Goal: Download file/media

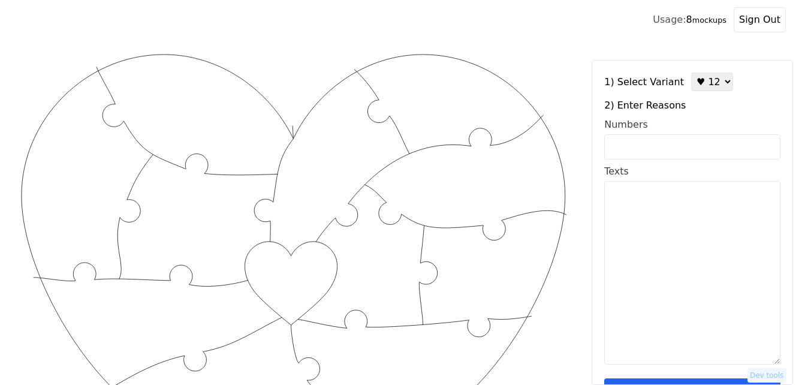
click at [680, 143] on input "Numbers" at bounding box center [692, 146] width 176 height 25
paste input "1. You're my person 2. You have a huge heart 3. You make me a better man [DEMOG…"
type input "1. You're my person 2. You have a huge heart 3. You make me a better man [DEMOG…"
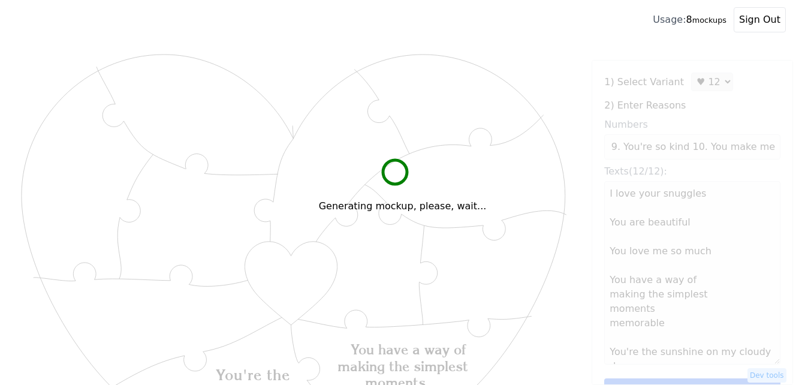
scroll to position [0, 0]
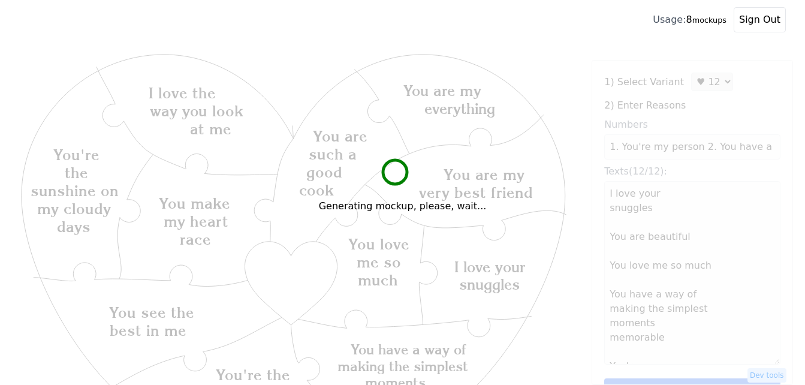
type textarea "I love your snuggles You are beautiful You love me so much You have a way of ma…"
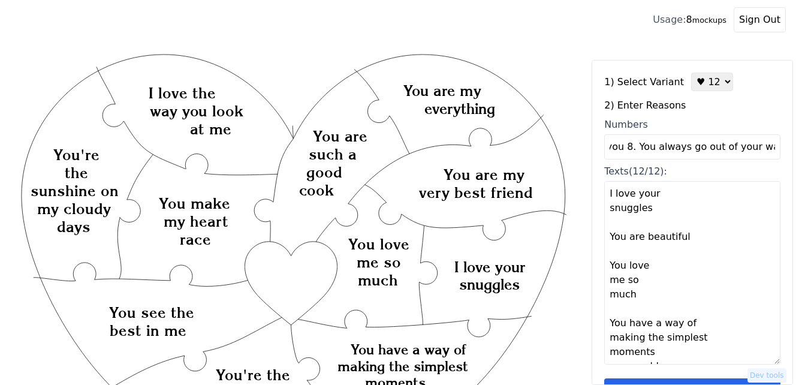
scroll to position [0, 1232]
drag, startPoint x: 605, startPoint y: 149, endPoint x: 779, endPoint y: 144, distance: 174.0
click at [779, 144] on div "1) Select Variant ♥ 12 ♥ 18 ♥ 28 ♥ 40 ♥ 50 ♥ 60 ♥ 70 2) Enter Reasons Numbers 1…" at bounding box center [692, 222] width 201 height 325
click at [515, 170] on text "You are my" at bounding box center [484, 175] width 81 height 18
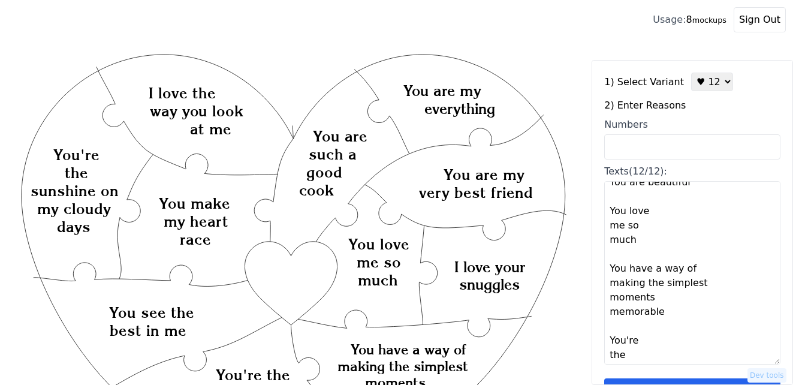
scroll to position [120, 0]
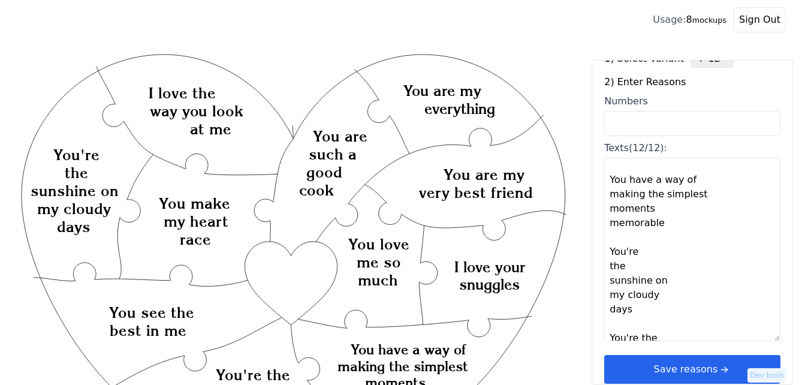
scroll to position [36, 0]
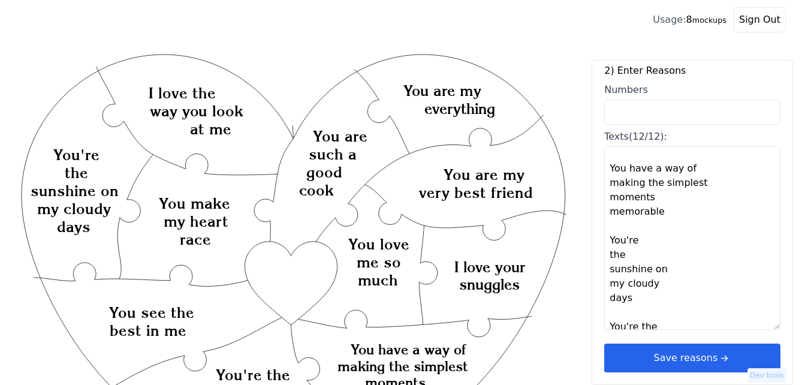
click at [733, 350] on button "Save reasons" at bounding box center [692, 358] width 176 height 29
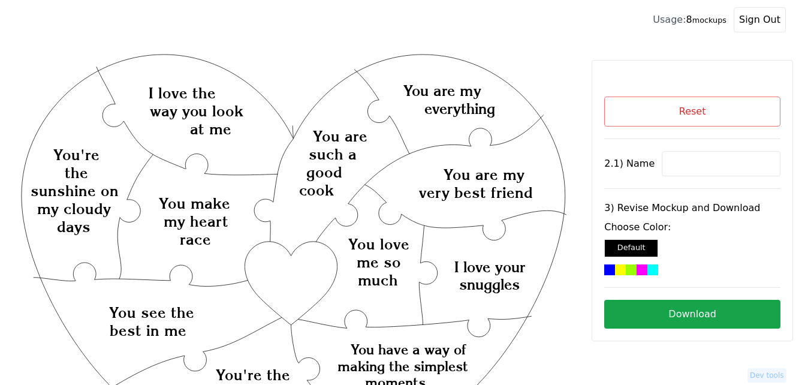
scroll to position [0, 0]
click at [658, 103] on button "Reset" at bounding box center [692, 112] width 176 height 30
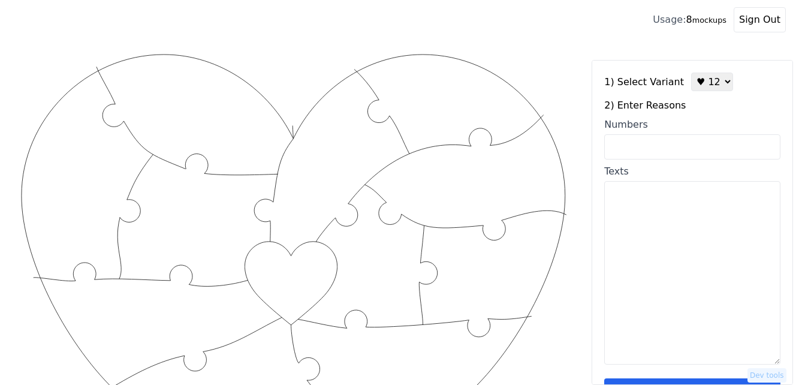
click at [679, 239] on textarea "Texts" at bounding box center [692, 272] width 176 height 183
paste textarea "1. You're my person 2. You have a huge heart 3. You make me a better man [DEMOG…"
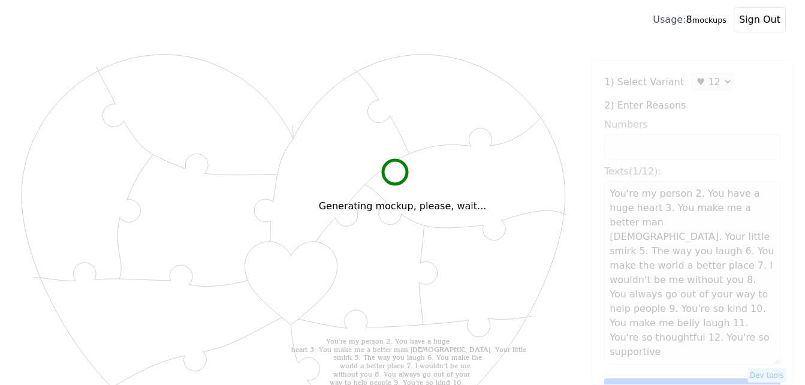
scroll to position [120, 0]
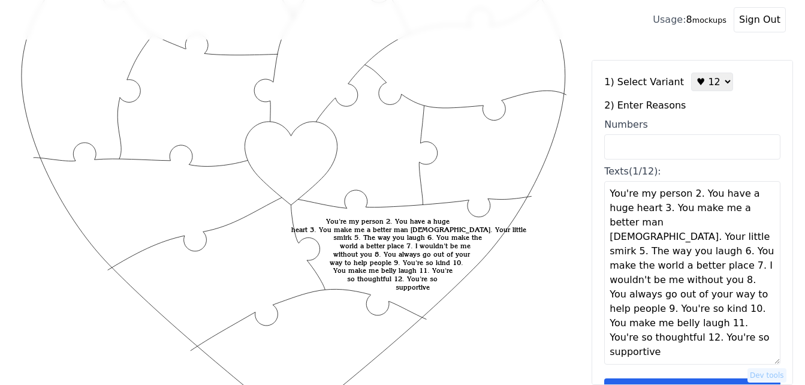
click at [685, 198] on textarea "You're my person 2. You have a huge heart 3. You make me a better man [DEMOGRAP…" at bounding box center [692, 272] width 176 height 183
click at [718, 209] on textarea "You're my person 2. You have a huge heart 3. You make me a better man [DEMOGRAP…" at bounding box center [692, 272] width 176 height 183
click at [736, 221] on textarea "You're my person 2. You have a huge heart 3. You make me a better man [DEMOGRAP…" at bounding box center [692, 272] width 176 height 183
click at [687, 238] on textarea "You're my person 2. You have a huge heart 3. You make me a better man [DEMOGRAP…" at bounding box center [692, 272] width 176 height 183
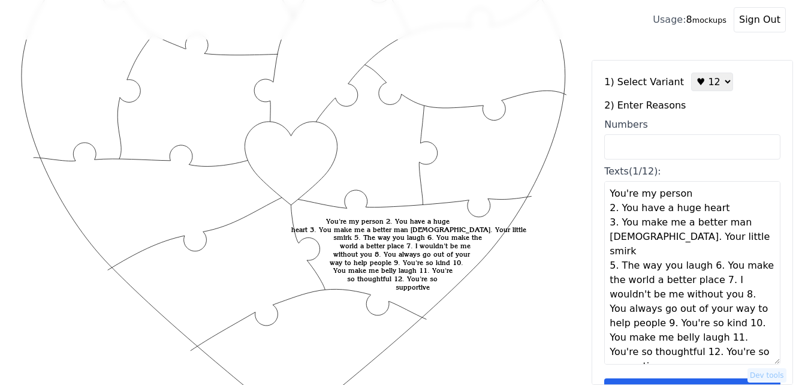
click at [701, 257] on textarea "You're my person 2. You have a huge heart 3. You make me a better man [DEMOGRAP…" at bounding box center [692, 272] width 176 height 183
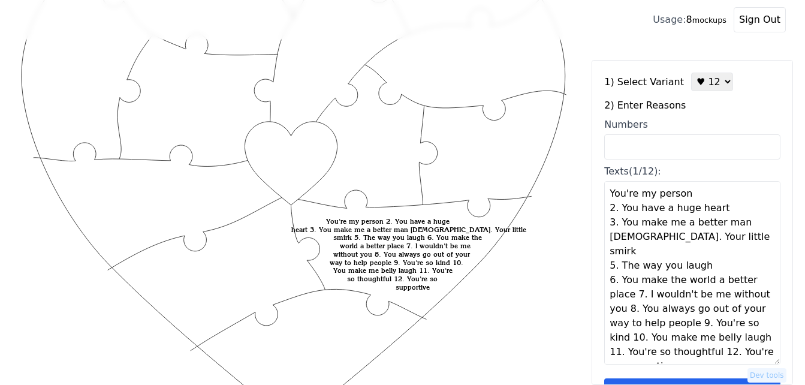
click at [744, 282] on textarea "You're my person 2. You have a huge heart 3. You make me a better man [DEMOGRAP…" at bounding box center [692, 272] width 176 height 183
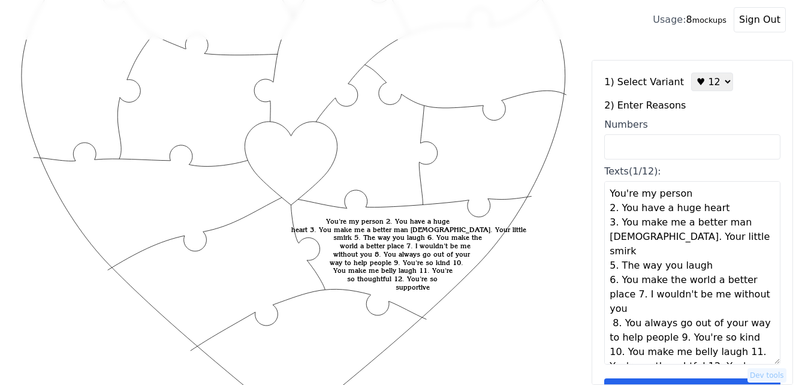
click at [661, 311] on textarea "You're my person 2. You have a huge heart 3. You make me a better man [DEMOGRAP…" at bounding box center [692, 272] width 176 height 183
click at [684, 324] on textarea "You're my person 2. You have a huge heart 3. You make me a better man [DEMOGRAP…" at bounding box center [692, 272] width 176 height 183
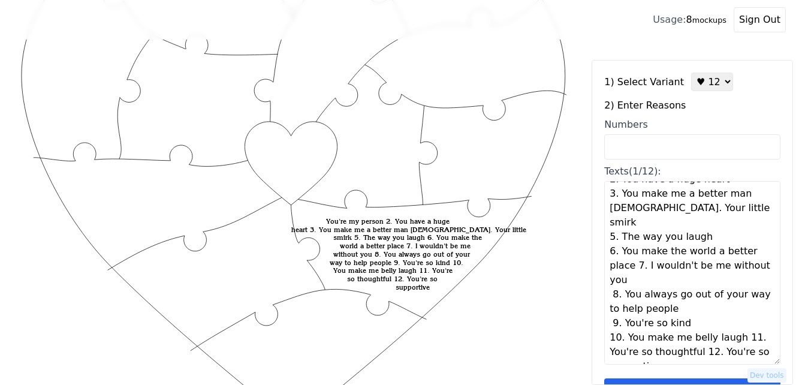
click at [732, 325] on textarea "You're my person 2. You have a huge heart 3. You make me a better man [DEMOGRAP…" at bounding box center [692, 272] width 176 height 183
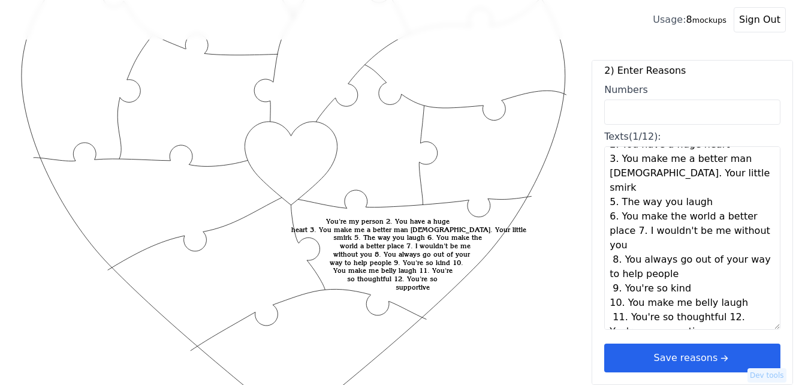
click at [715, 306] on textarea "You're my person 2. You have a huge heart 3. You make me a better man [DEMOGRAP…" at bounding box center [692, 237] width 176 height 183
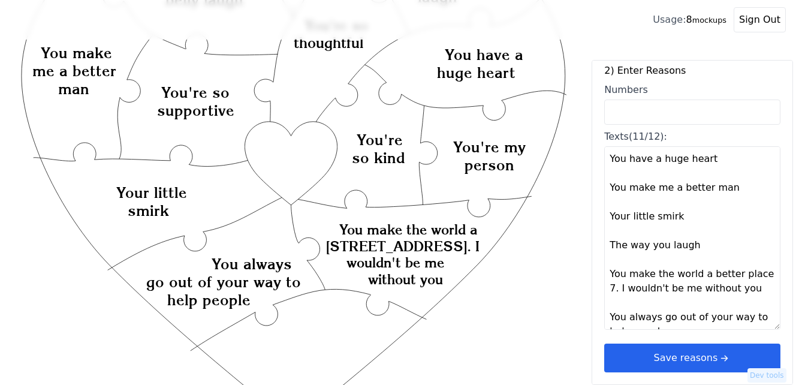
click at [756, 273] on textarea "You're my person You have a huge heart You make me a better man Your little smi…" at bounding box center [692, 237] width 176 height 183
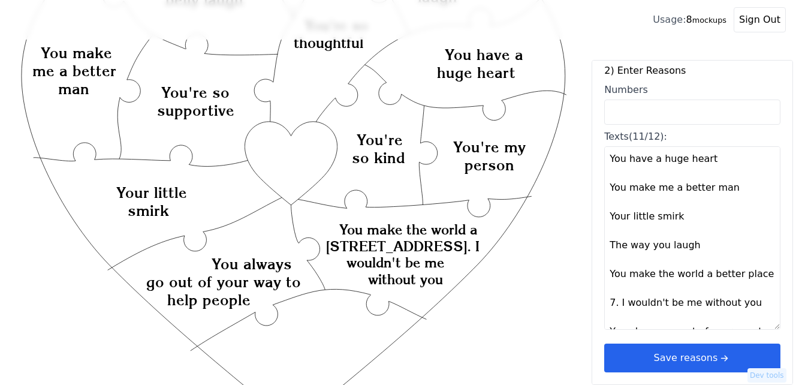
type textarea "You're my person You have a huge heart You make me a better man Your little smi…"
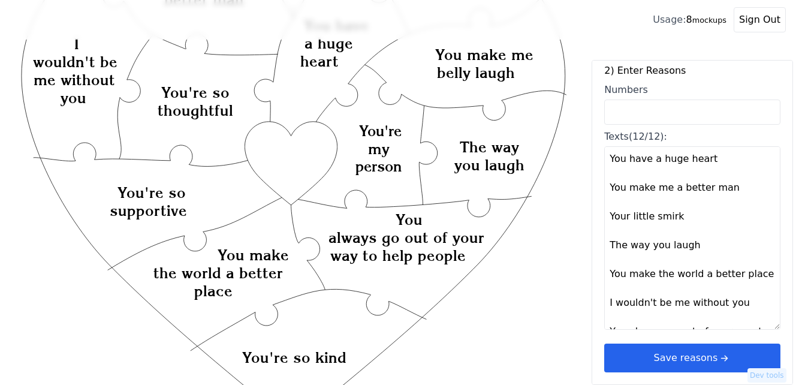
click at [686, 358] on button "Save reasons" at bounding box center [692, 358] width 176 height 29
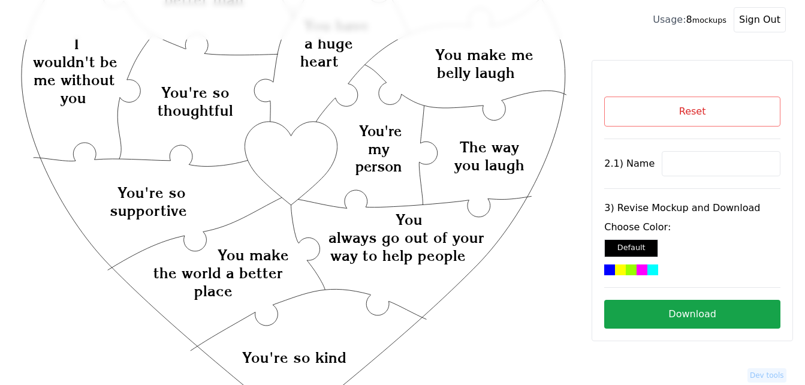
click at [696, 163] on input at bounding box center [721, 163] width 119 height 25
paste input "Taryn"
type input "Taryn"
click at [290, 158] on icon "Created with Snap Created with Snap Created with Snap You always go out of your…" at bounding box center [293, 332] width 549 height 800
click at [622, 270] on div at bounding box center [620, 269] width 11 height 11
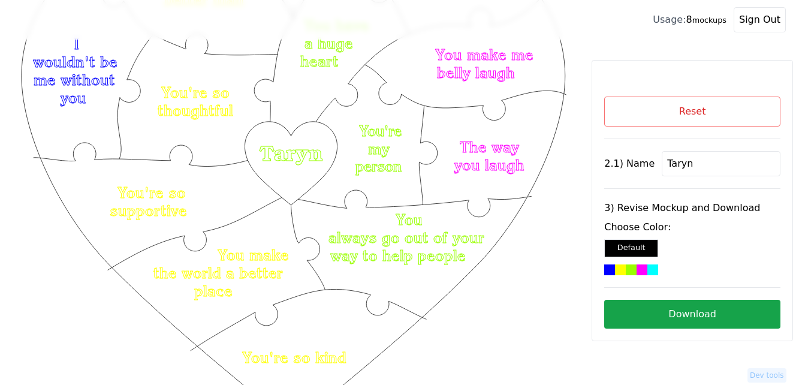
click at [657, 311] on button "Download" at bounding box center [692, 314] width 176 height 29
click at [506, 86] on icon "Created with Snap Created with Snap Created with Snap You always go out of your…" at bounding box center [293, 332] width 549 height 800
click at [655, 306] on button "Download" at bounding box center [692, 314] width 176 height 29
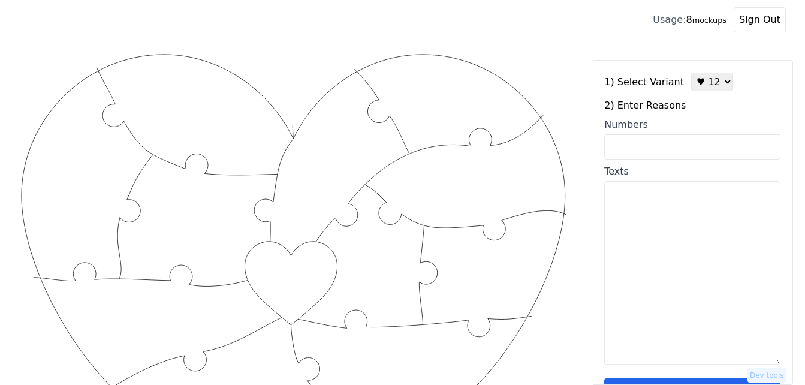
click at [658, 212] on textarea "Texts" at bounding box center [692, 272] width 176 height 183
paste textarea "1. You're my person 2. You have a huge heart 3. You make me a better man [DEMOG…"
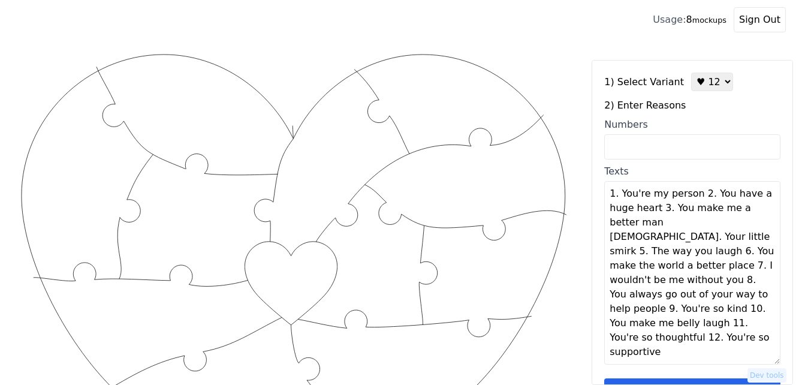
click at [693, 199] on textarea "1. You're my person 2. You have a huge heart 3. You make me a better man [DEMOG…" at bounding box center [692, 272] width 176 height 183
click at [716, 209] on textarea "1. You're my person 2. You have a huge heart 3. You make me a better man 4. You…" at bounding box center [692, 272] width 176 height 183
click at [736, 224] on textarea "1. You're my person 2. You have a huge heart 3. You make me a better man 4. You…" at bounding box center [692, 272] width 176 height 183
click at [691, 239] on textarea "1. You're my person 2. You have a huge heart 3. You make me a better man 4. You…" at bounding box center [692, 272] width 176 height 183
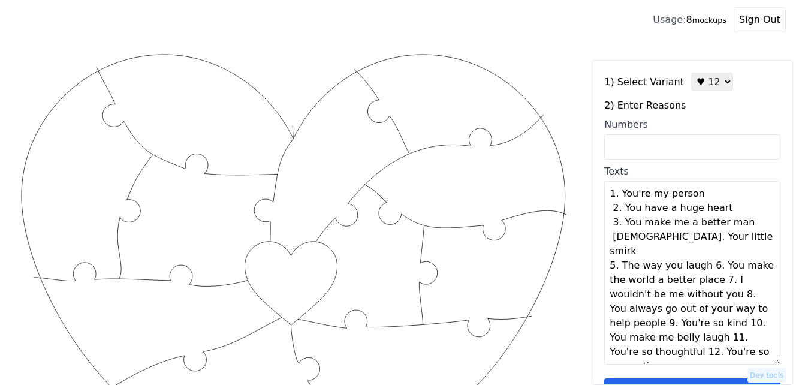
click at [700, 253] on textarea "1. You're my person 2. You have a huge heart 3. You make me a better man 4. You…" at bounding box center [692, 272] width 176 height 183
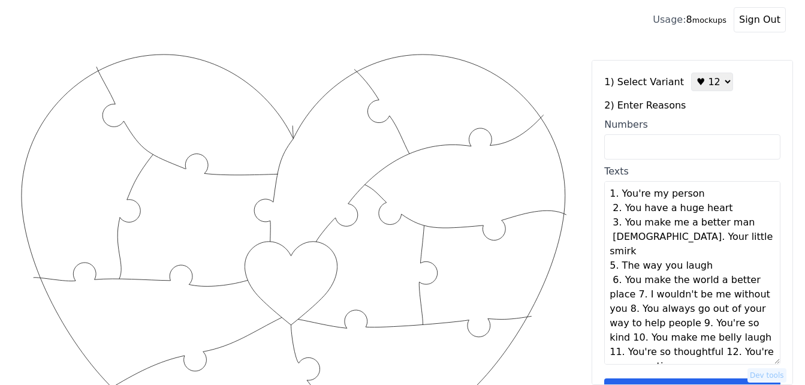
click at [632, 284] on textarea "1. You're my person 2. You have a huge heart 3. You make me a better man 4. You…" at bounding box center [692, 272] width 176 height 183
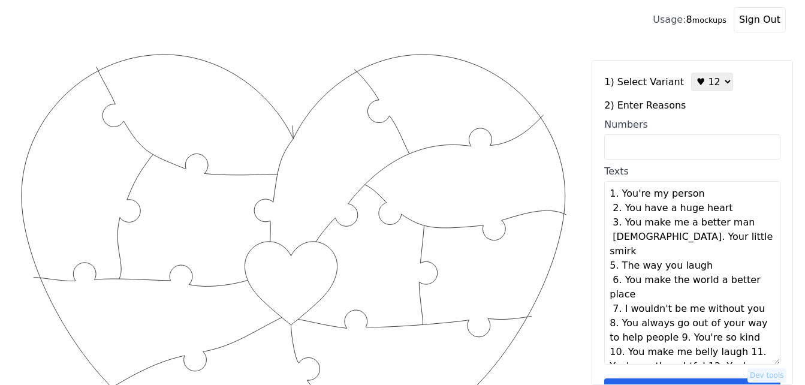
click at [748, 296] on textarea "1. You're my person 2. You have a huge heart 3. You make me a better man 4. You…" at bounding box center [692, 272] width 176 height 183
click at [662, 324] on textarea "1. You're my person 2. You have a huge heart 3. You make me a better man 4. You…" at bounding box center [692, 272] width 176 height 183
click at [682, 338] on textarea "1. You're my person 2. You have a huge heart 3. You make me a better man 4. You…" at bounding box center [692, 272] width 176 height 183
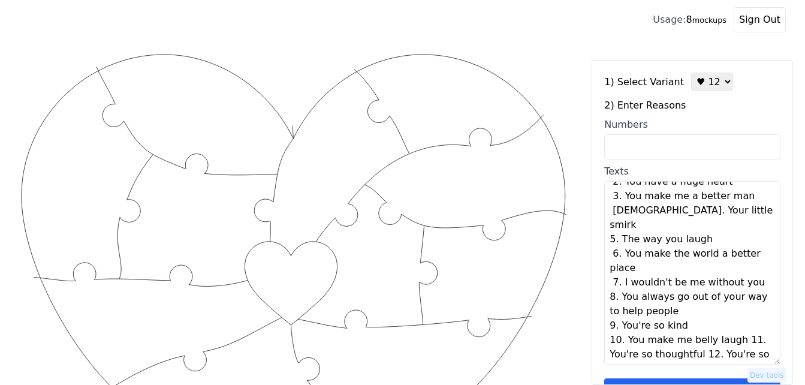
scroll to position [29, 0]
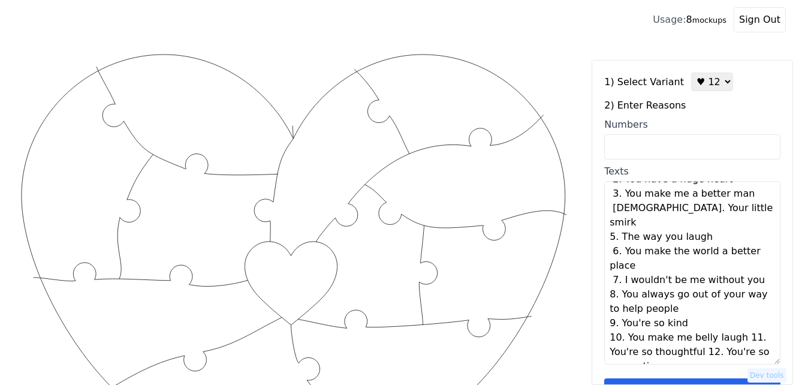
click at [735, 324] on textarea "1. You're my person 2. You have a huge heart 3. You make me a better man 4. You…" at bounding box center [692, 272] width 176 height 183
click at [714, 339] on textarea "1. You're my person 2. You have a huge heart 3. You make me a better man 4. You…" at bounding box center [692, 272] width 176 height 183
type textarea "You're my person You have a huge heart You make me a better man Your little smi…"
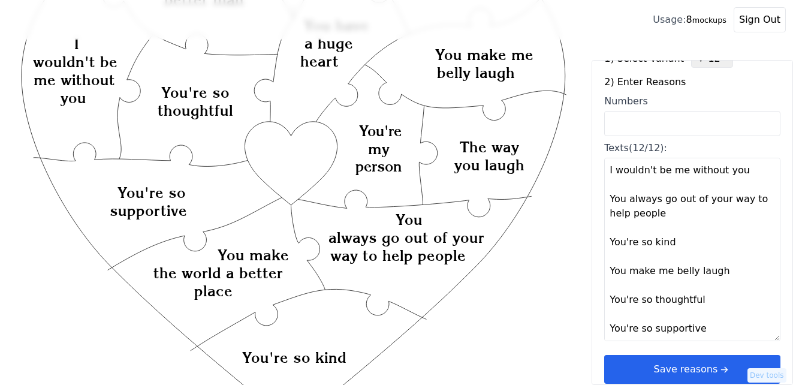
scroll to position [36, 0]
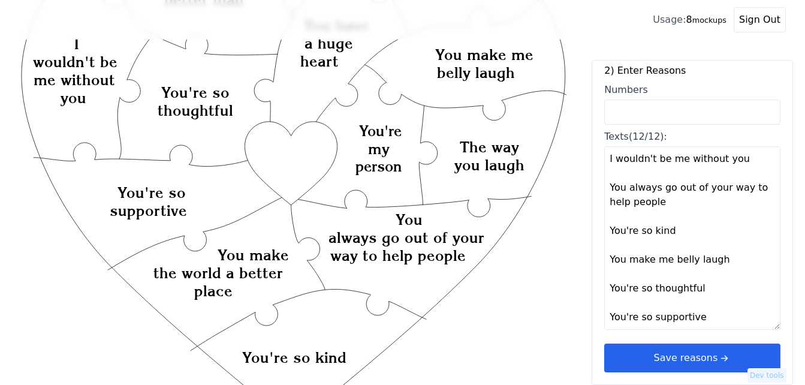
click at [687, 360] on button "Save reasons" at bounding box center [692, 358] width 176 height 29
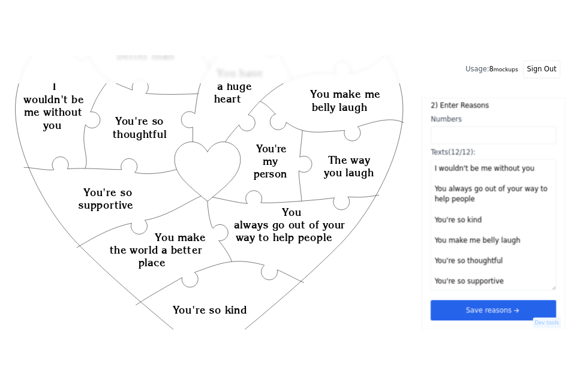
scroll to position [0, 0]
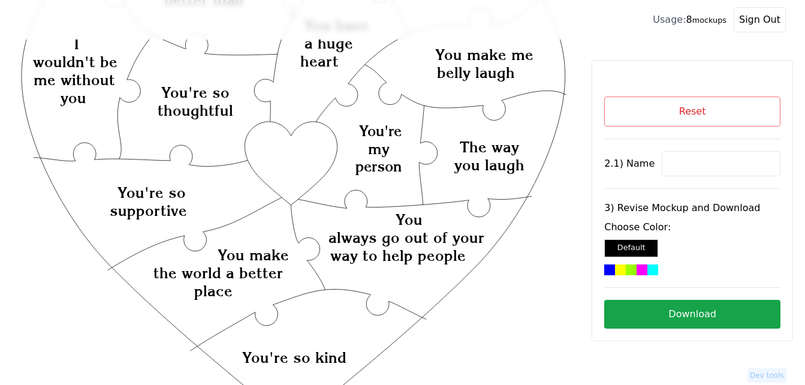
click at [675, 162] on input at bounding box center [721, 163] width 119 height 25
paste input "Taryn"
type input "Taryn"
click at [290, 154] on icon "Created with Snap Created with Snap Created with Snap You always go out of your…" at bounding box center [293, 332] width 549 height 800
click at [627, 267] on div at bounding box center [631, 269] width 11 height 11
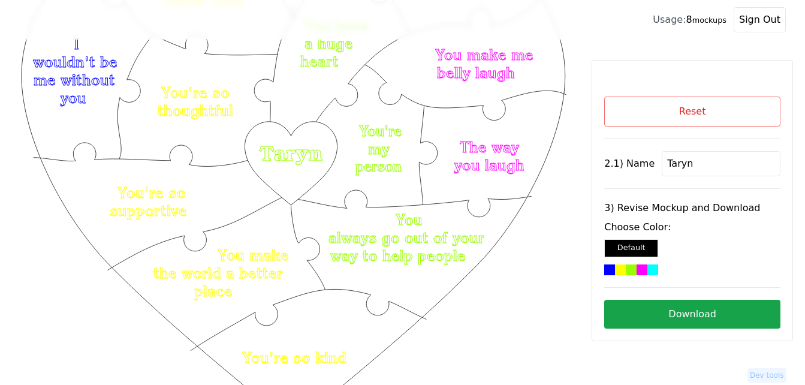
click at [680, 314] on button "Download" at bounding box center [692, 314] width 176 height 29
